Goal: Task Accomplishment & Management: Manage account settings

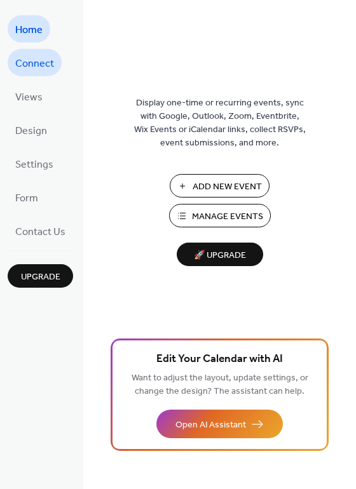
click at [41, 65] on span "Connect" at bounding box center [34, 64] width 39 height 20
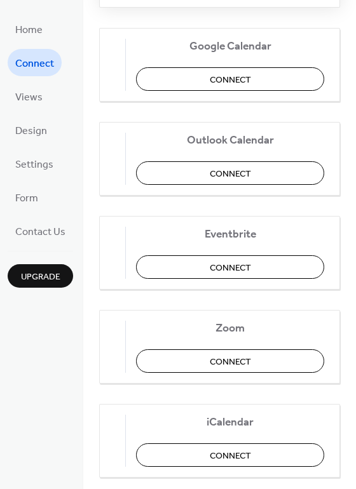
scroll to position [242, 0]
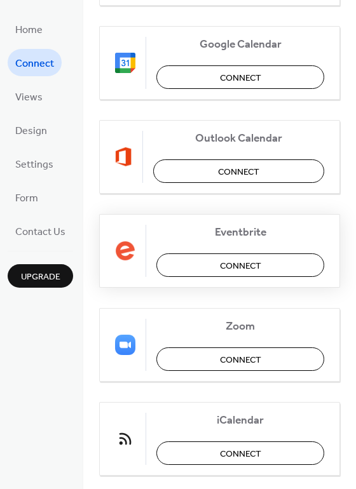
click at [233, 259] on span "Connect" at bounding box center [240, 265] width 41 height 13
click at [42, 132] on span "Design" at bounding box center [31, 131] width 32 height 20
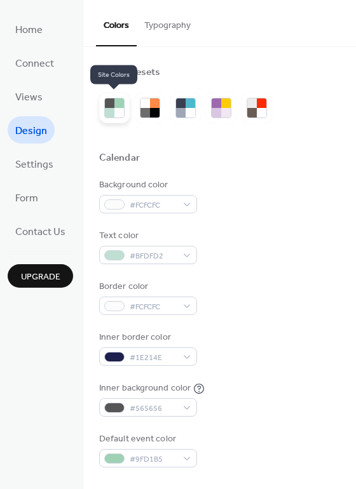
click at [107, 114] on div at bounding box center [110, 113] width 10 height 10
click at [116, 107] on div at bounding box center [119, 103] width 10 height 10
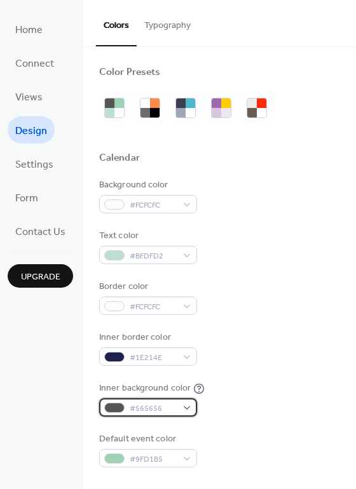
click at [187, 408] on div "#565656" at bounding box center [148, 407] width 98 height 18
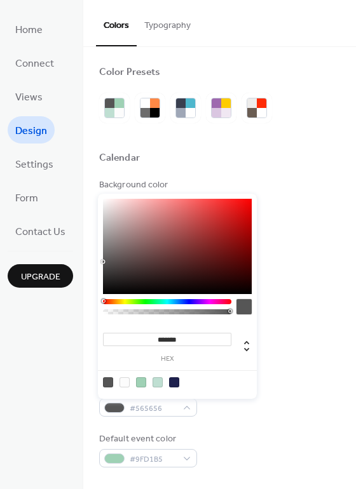
click at [124, 381] on div at bounding box center [124, 382] width 10 height 10
type input "*******"
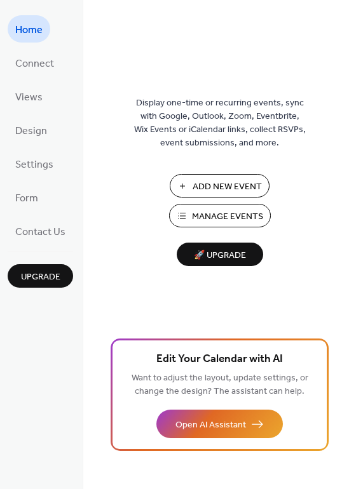
click at [228, 258] on span "🚀 Upgrade" at bounding box center [219, 255] width 71 height 17
click at [32, 179] on ul "Home Connect Views Design Settings Form Contact Us" at bounding box center [40, 129] width 65 height 229
click at [29, 196] on span "Form" at bounding box center [26, 199] width 23 height 20
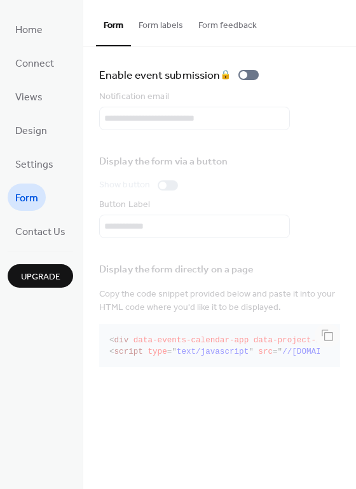
click at [160, 25] on button "Form labels" at bounding box center [161, 22] width 60 height 45
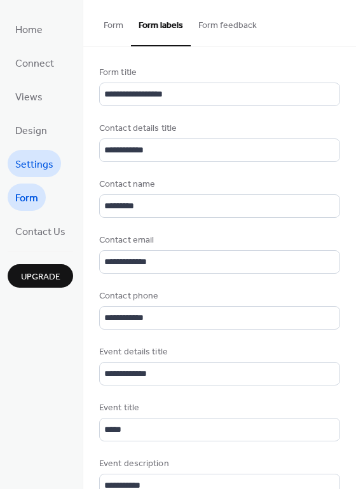
click at [23, 171] on span "Settings" at bounding box center [34, 165] width 38 height 20
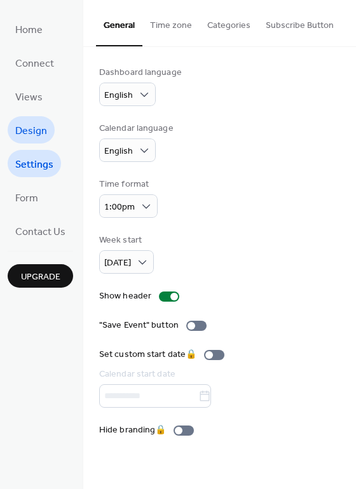
click at [29, 137] on span "Design" at bounding box center [31, 131] width 32 height 20
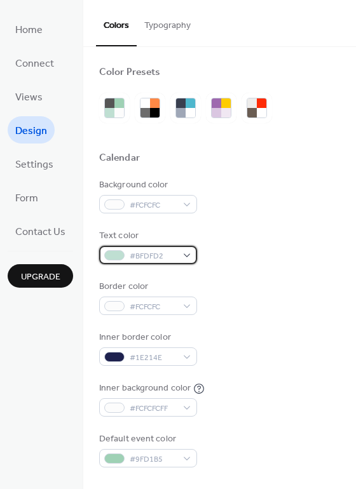
click at [184, 253] on div "#BFDFD2" at bounding box center [148, 255] width 98 height 18
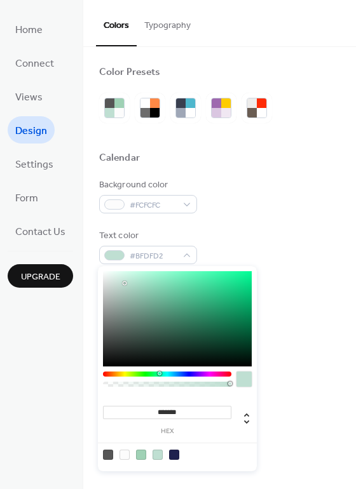
click at [173, 451] on div at bounding box center [174, 455] width 10 height 10
type input "*******"
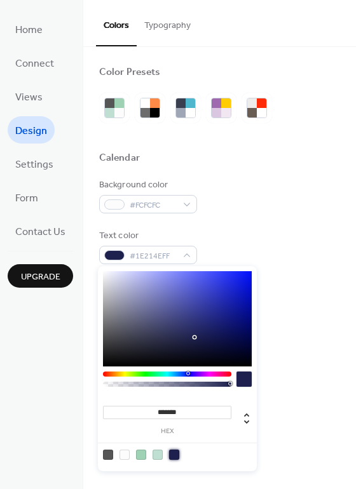
click at [302, 404] on div "Inner background color #FCFCFCFF" at bounding box center [219, 399] width 241 height 35
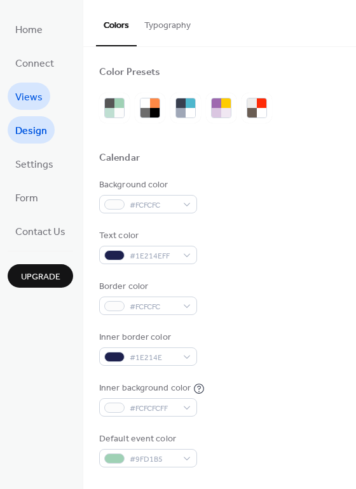
click at [20, 89] on span "Views" at bounding box center [28, 98] width 27 height 20
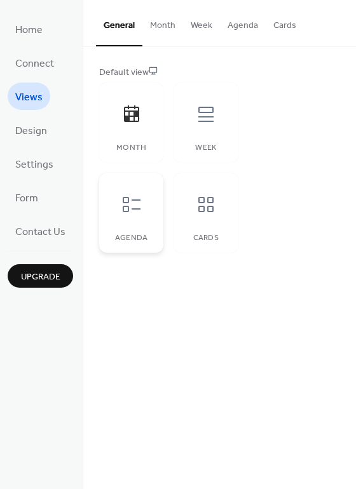
click at [137, 227] on div "Agenda" at bounding box center [131, 213] width 64 height 80
click at [208, 204] on icon at bounding box center [206, 204] width 20 height 20
click at [164, 34] on button "Month" at bounding box center [162, 22] width 41 height 45
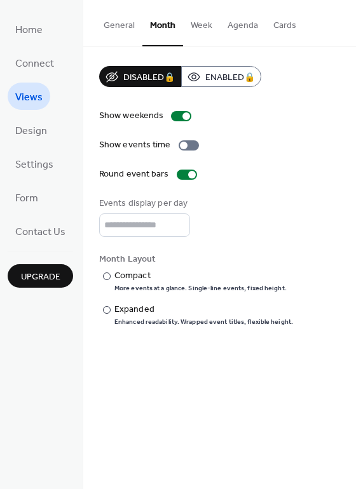
click at [202, 30] on button "Week" at bounding box center [201, 22] width 37 height 45
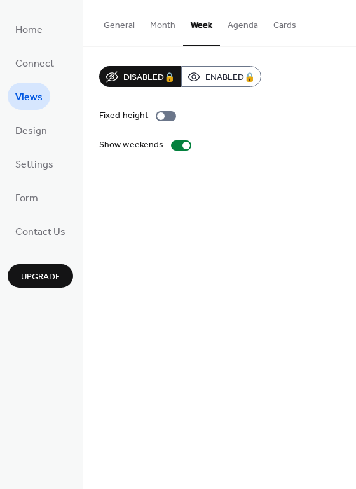
click at [246, 30] on button "Agenda" at bounding box center [243, 22] width 46 height 45
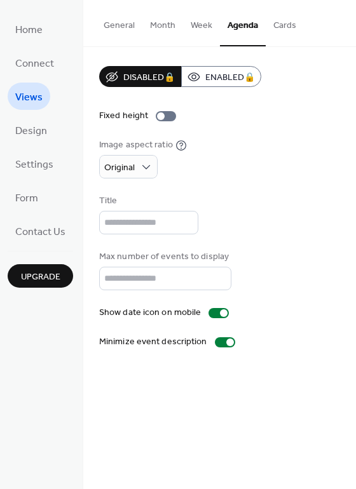
click at [277, 28] on button "Cards" at bounding box center [284, 22] width 38 height 45
